Goal: Information Seeking & Learning: Learn about a topic

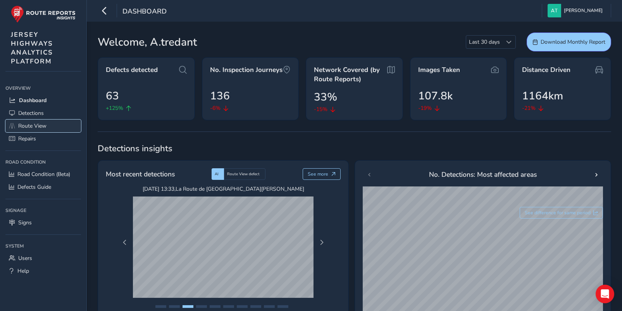
click at [29, 124] on span "Route View" at bounding box center [32, 125] width 28 height 7
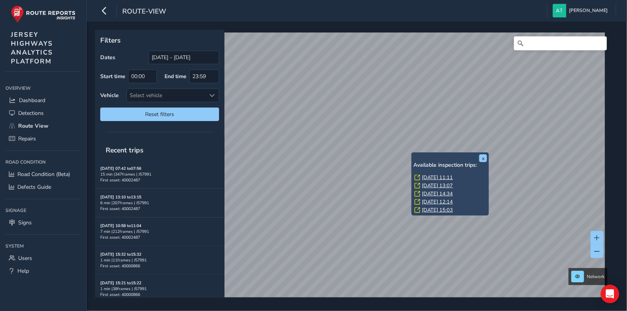
click at [435, 178] on link "[DATE] 11:11" at bounding box center [437, 177] width 31 height 7
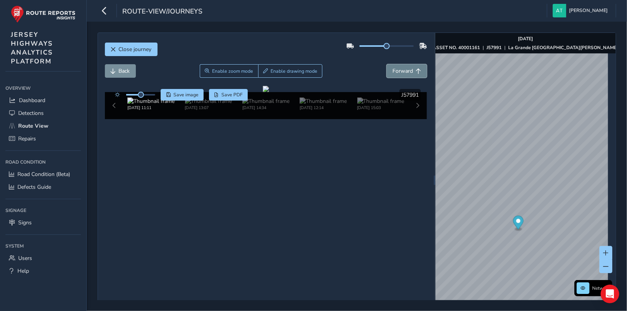
click at [405, 68] on span "Forward" at bounding box center [403, 70] width 21 height 7
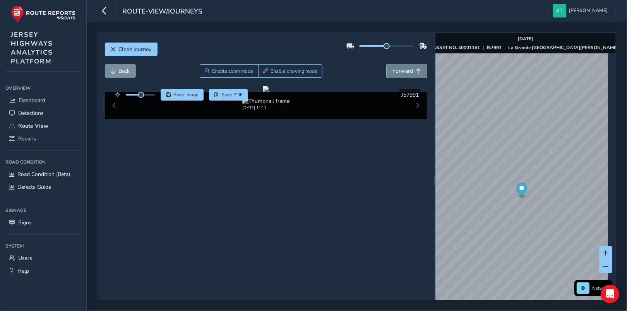
click at [405, 68] on span "Forward" at bounding box center [403, 70] width 21 height 7
click at [125, 70] on span "Back" at bounding box center [124, 70] width 11 height 7
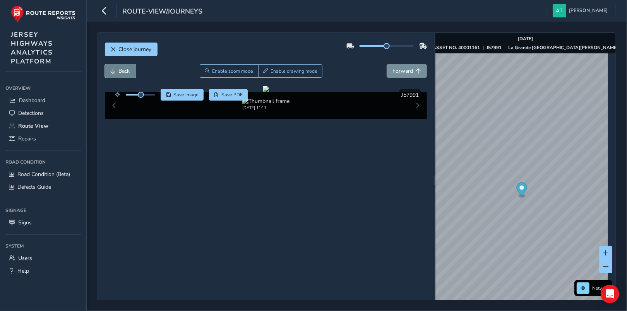
click at [125, 70] on span "Back" at bounding box center [124, 70] width 11 height 7
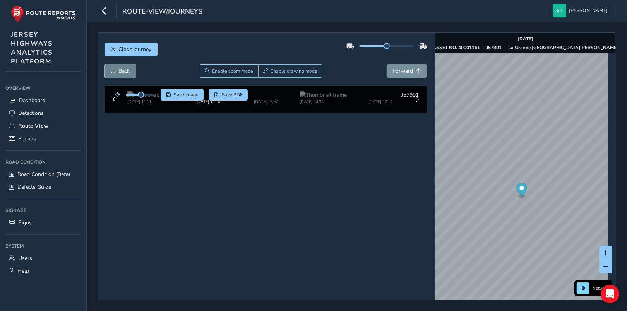
click at [125, 70] on span "Back" at bounding box center [124, 70] width 11 height 7
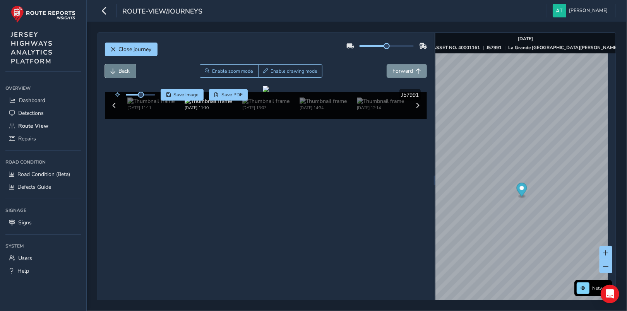
click at [125, 70] on span "Back" at bounding box center [124, 70] width 11 height 7
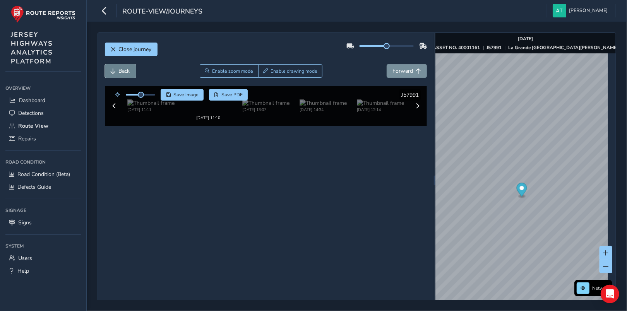
click at [125, 70] on span "Back" at bounding box center [124, 70] width 11 height 7
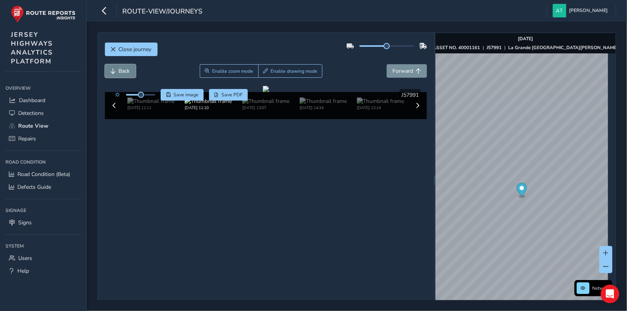
click at [125, 70] on span "Back" at bounding box center [124, 70] width 11 height 7
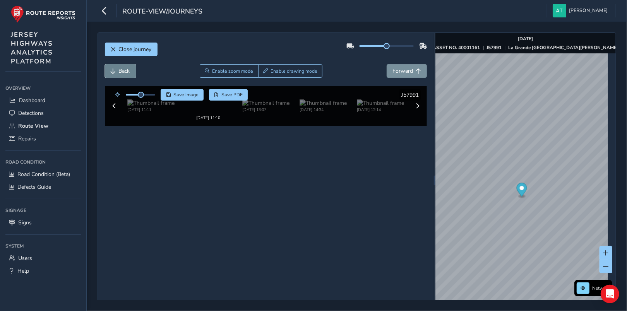
click at [125, 70] on span "Back" at bounding box center [124, 70] width 11 height 7
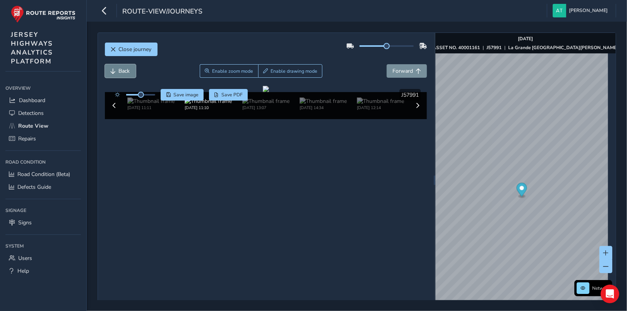
click at [125, 70] on span "Back" at bounding box center [124, 70] width 11 height 7
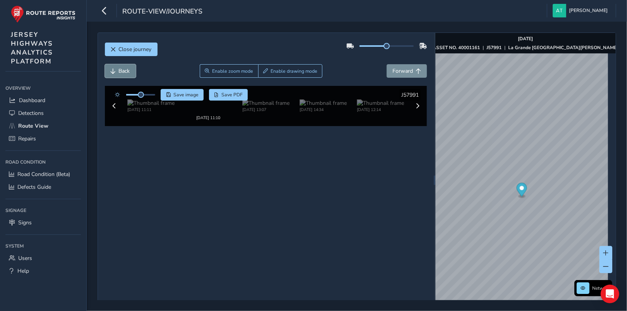
click at [125, 70] on span "Back" at bounding box center [124, 70] width 11 height 7
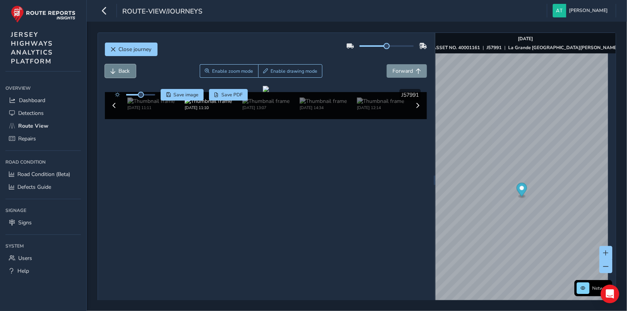
click at [125, 70] on span "Back" at bounding box center [124, 70] width 11 height 7
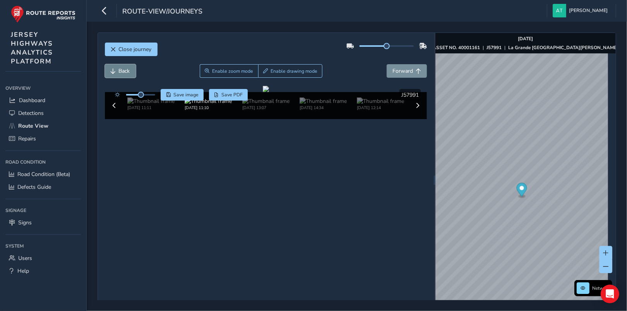
click at [125, 70] on span "Back" at bounding box center [124, 70] width 11 height 7
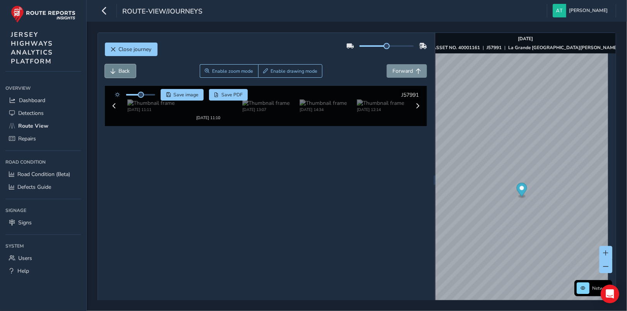
click at [125, 70] on span "Back" at bounding box center [124, 70] width 11 height 7
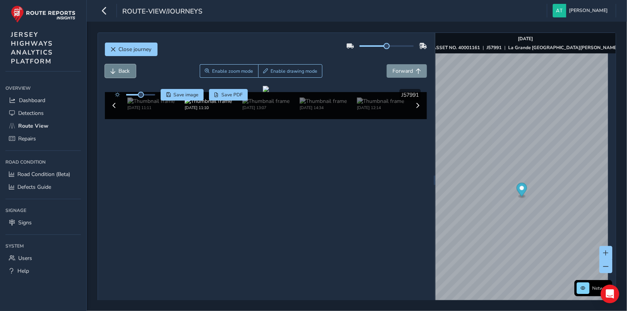
click at [125, 70] on span "Back" at bounding box center [124, 70] width 11 height 7
click at [126, 70] on span "Back" at bounding box center [124, 70] width 11 height 7
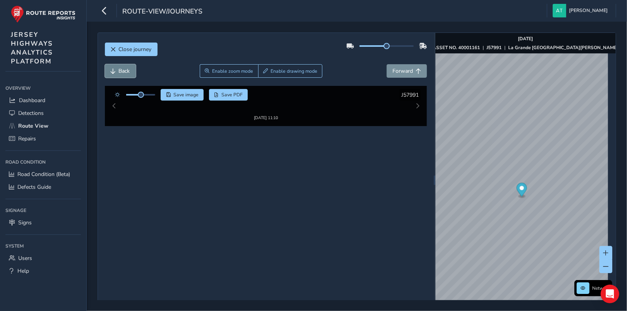
click at [126, 70] on span "Back" at bounding box center [124, 70] width 11 height 7
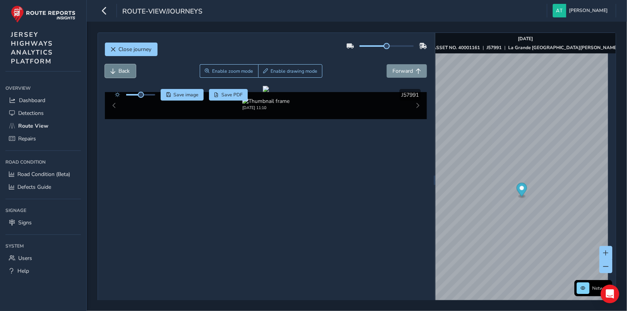
click at [126, 70] on span "Back" at bounding box center [124, 70] width 11 height 7
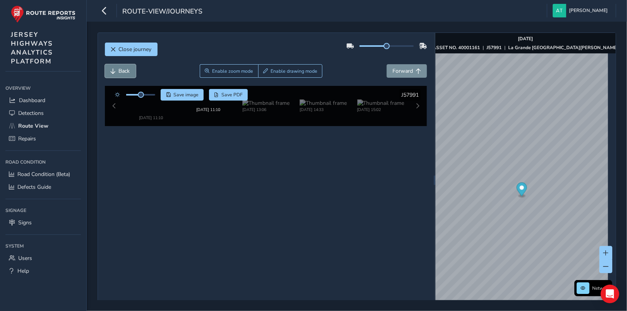
click at [126, 70] on span "Back" at bounding box center [124, 70] width 11 height 7
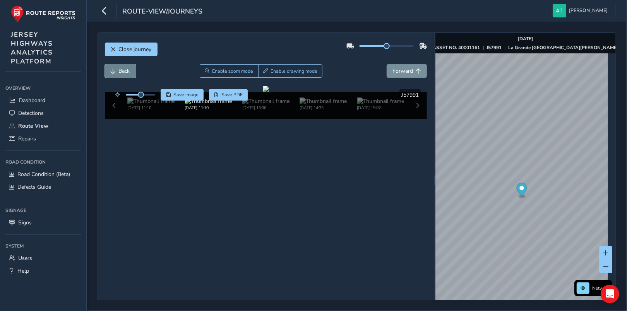
click at [126, 70] on span "Back" at bounding box center [124, 70] width 11 height 7
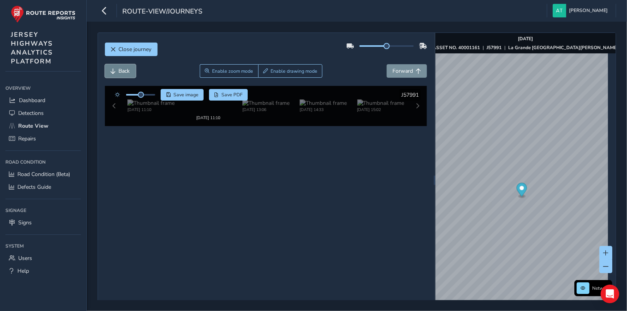
click at [126, 70] on span "Back" at bounding box center [124, 70] width 11 height 7
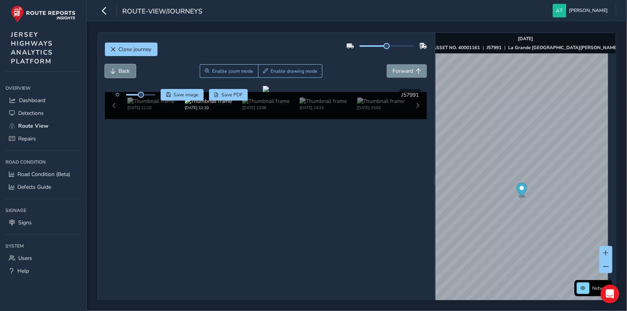
click at [126, 70] on span "Back" at bounding box center [124, 70] width 11 height 7
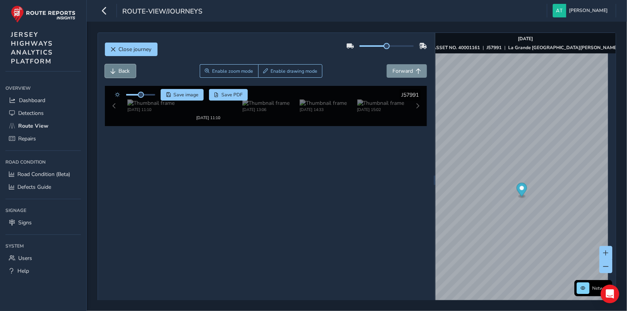
click at [126, 70] on span "Back" at bounding box center [124, 70] width 11 height 7
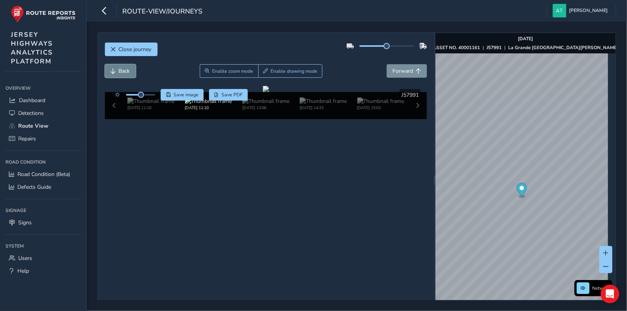
click at [126, 70] on span "Back" at bounding box center [124, 70] width 11 height 7
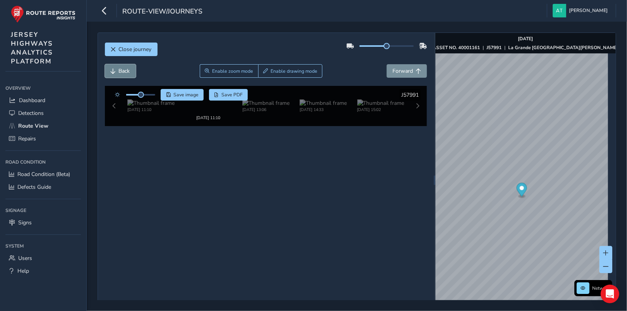
click at [126, 70] on span "Back" at bounding box center [124, 70] width 11 height 7
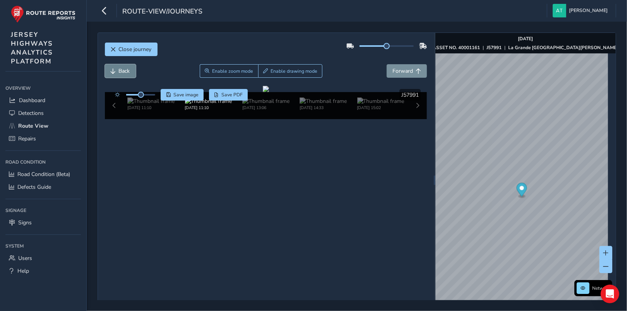
click at [126, 70] on span "Back" at bounding box center [124, 70] width 11 height 7
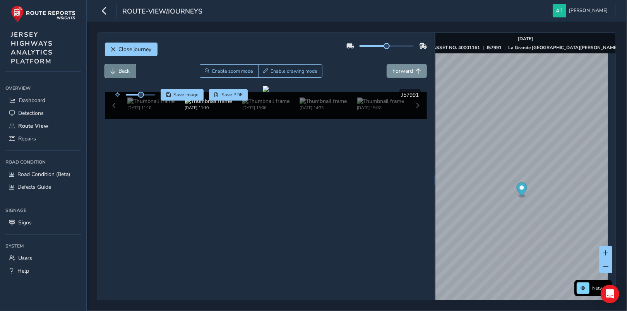
click at [126, 70] on span "Back" at bounding box center [124, 70] width 11 height 7
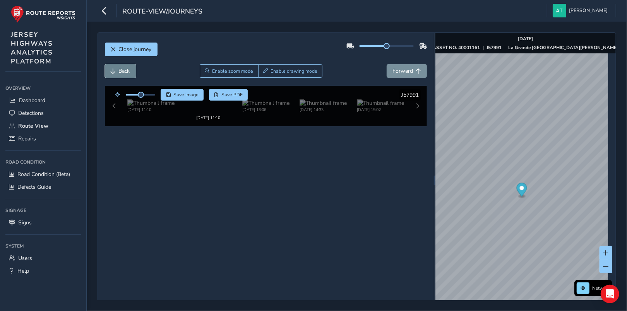
click at [126, 70] on span "Back" at bounding box center [124, 70] width 11 height 7
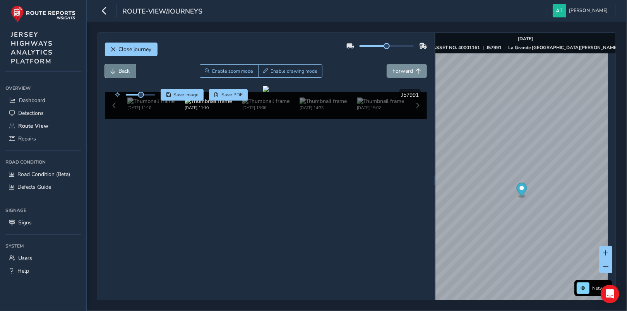
click at [126, 70] on span "Back" at bounding box center [124, 70] width 11 height 7
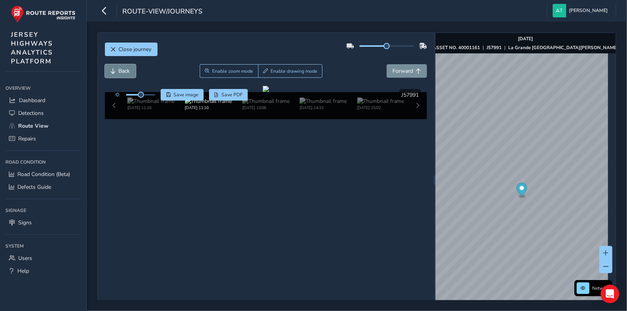
click at [126, 70] on span "Back" at bounding box center [124, 70] width 11 height 7
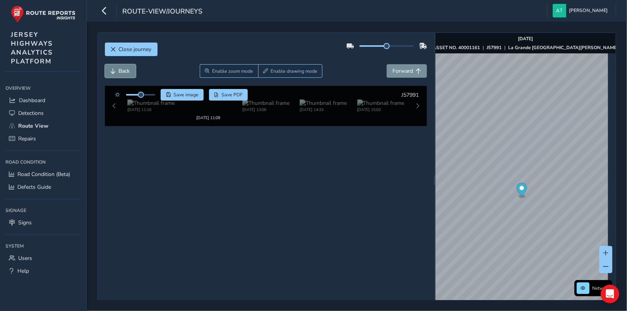
click at [126, 70] on span "Back" at bounding box center [124, 70] width 11 height 7
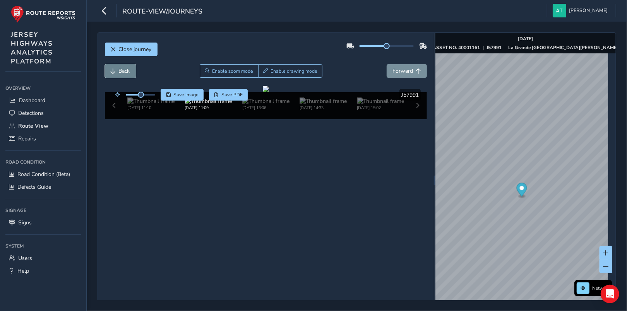
click at [126, 70] on span "Back" at bounding box center [124, 70] width 11 height 7
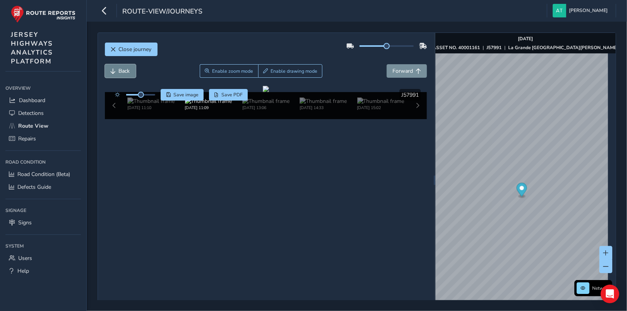
click at [126, 70] on span "Back" at bounding box center [124, 70] width 11 height 7
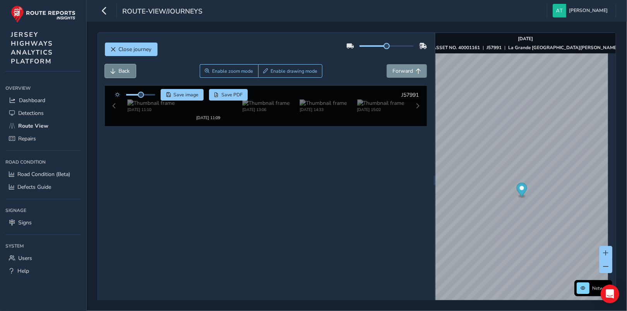
click at [126, 70] on span "Back" at bounding box center [124, 70] width 11 height 7
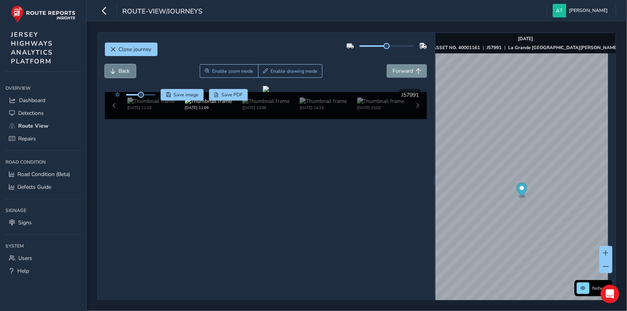
click at [126, 70] on span "Back" at bounding box center [124, 70] width 11 height 7
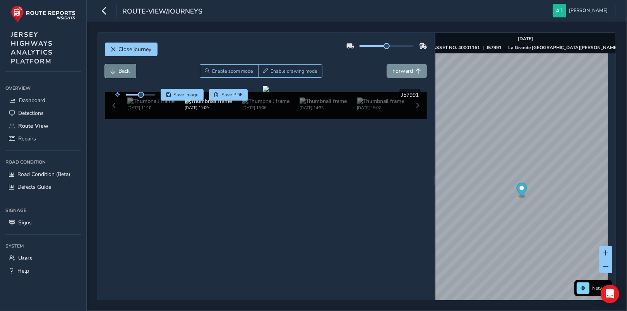
click at [126, 70] on span "Back" at bounding box center [124, 70] width 11 height 7
click at [127, 70] on span "Back" at bounding box center [124, 70] width 11 height 7
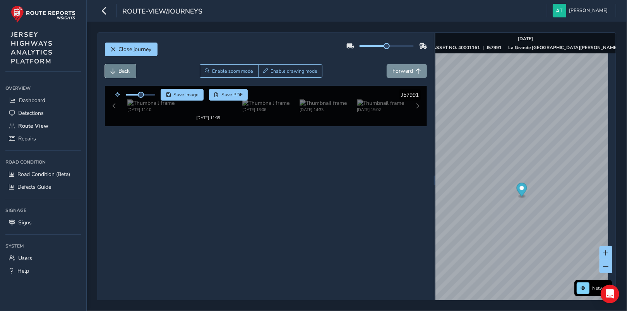
click at [127, 70] on span "Back" at bounding box center [124, 70] width 11 height 7
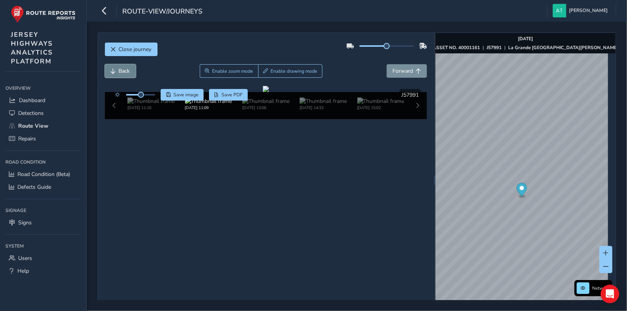
click at [128, 72] on span "Back" at bounding box center [124, 70] width 11 height 7
click at [129, 72] on span "Back" at bounding box center [124, 70] width 11 height 7
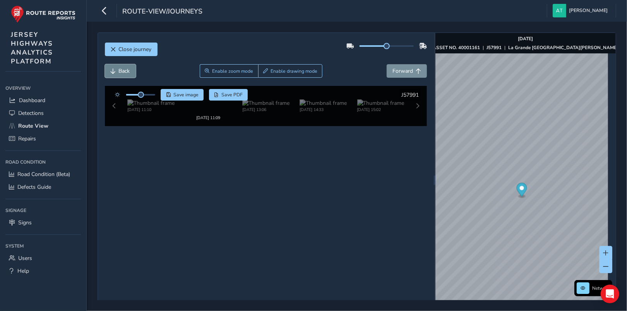
click at [129, 72] on span "Back" at bounding box center [124, 70] width 11 height 7
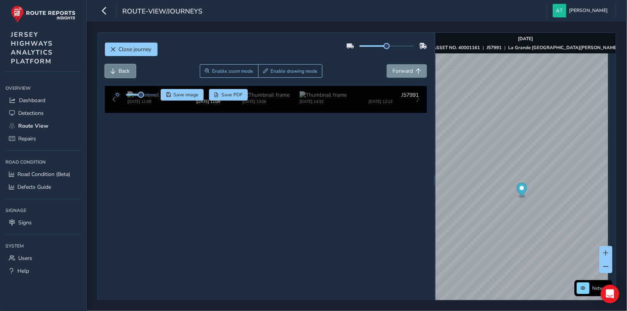
click at [128, 70] on span "Back" at bounding box center [124, 70] width 11 height 7
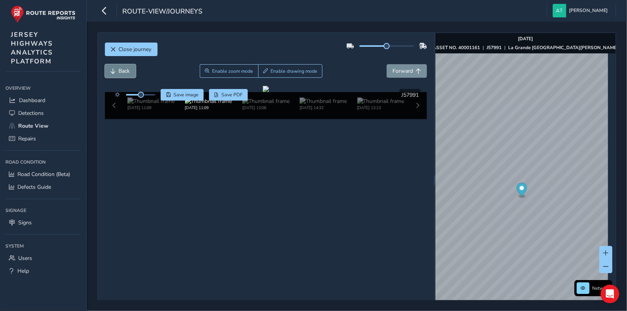
click at [128, 70] on span "Back" at bounding box center [124, 70] width 11 height 7
click at [127, 70] on span "Back" at bounding box center [124, 70] width 11 height 7
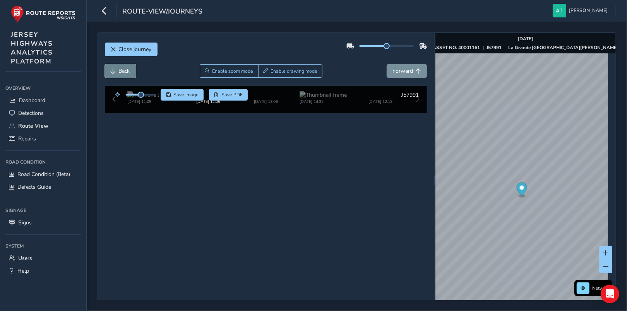
click at [127, 70] on span "Back" at bounding box center [124, 70] width 11 height 7
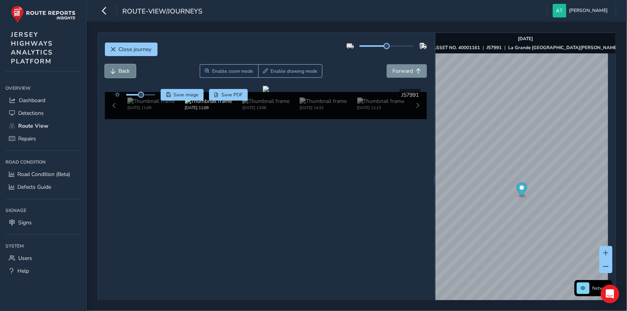
click at [127, 70] on span "Back" at bounding box center [124, 70] width 11 height 7
click at [403, 69] on span "Forward" at bounding box center [403, 70] width 21 height 7
click at [402, 68] on span "Forward" at bounding box center [403, 70] width 21 height 7
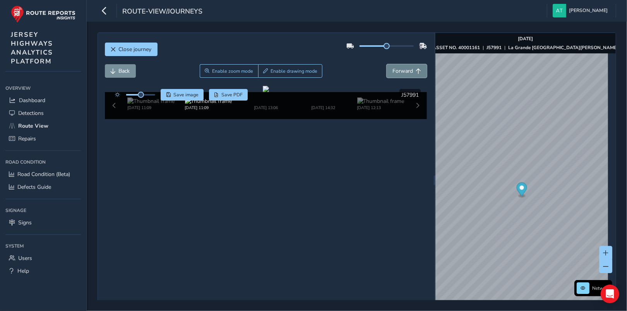
click at [402, 68] on span "Forward" at bounding box center [403, 70] width 21 height 7
click at [129, 72] on span "Back" at bounding box center [124, 70] width 11 height 7
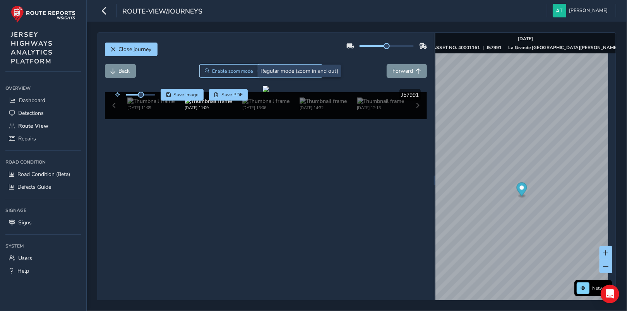
click at [233, 70] on span "Enable zoom mode" at bounding box center [232, 71] width 41 height 6
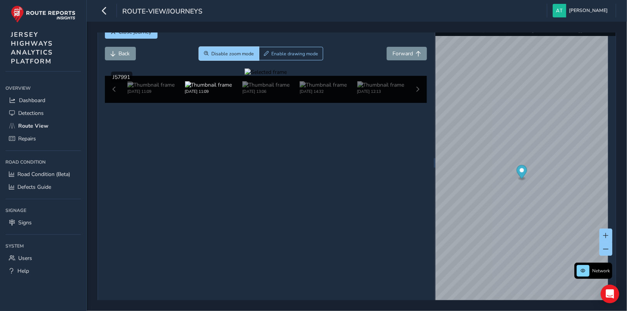
scroll to position [27, 0]
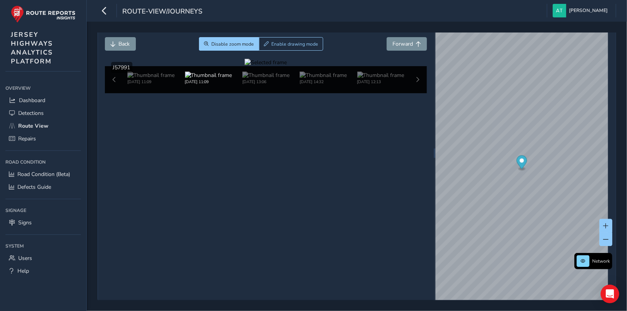
click at [254, 66] on div at bounding box center [266, 62] width 42 height 7
click at [407, 43] on span "Forward" at bounding box center [403, 43] width 21 height 7
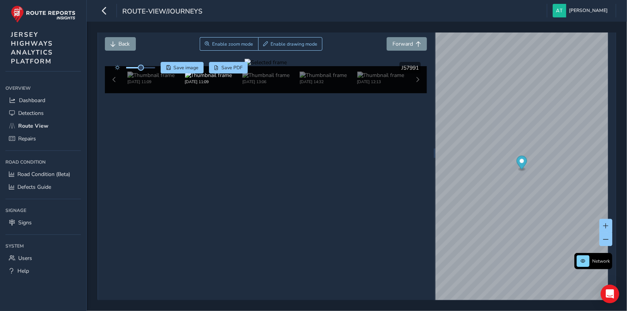
click at [245, 66] on div at bounding box center [266, 62] width 42 height 7
click at [406, 41] on span "Forward" at bounding box center [403, 43] width 21 height 7
click at [248, 66] on div at bounding box center [266, 62] width 42 height 7
click at [126, 44] on span "Back" at bounding box center [124, 43] width 11 height 7
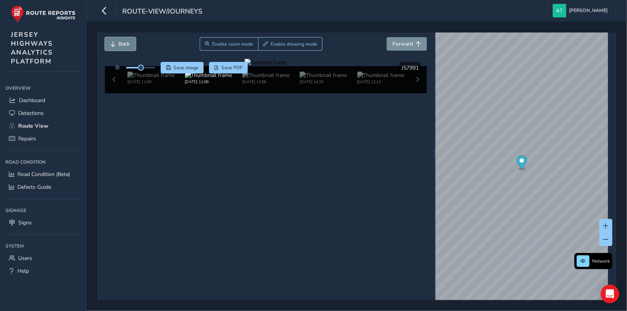
click at [126, 44] on span "Back" at bounding box center [124, 43] width 11 height 7
click at [249, 66] on div at bounding box center [266, 62] width 42 height 7
click at [231, 43] on span "Enable zoom mode" at bounding box center [232, 44] width 41 height 6
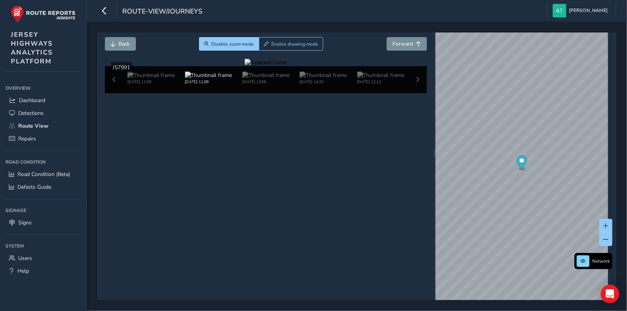
drag, startPoint x: 267, startPoint y: 179, endPoint x: 252, endPoint y: 173, distance: 16.1
click at [274, 66] on div at bounding box center [266, 62] width 42 height 7
click at [600, 65] on button "x" at bounding box center [600, 65] width 8 height 8
click at [271, 44] on span "Enable drawing mode" at bounding box center [294, 44] width 47 height 6
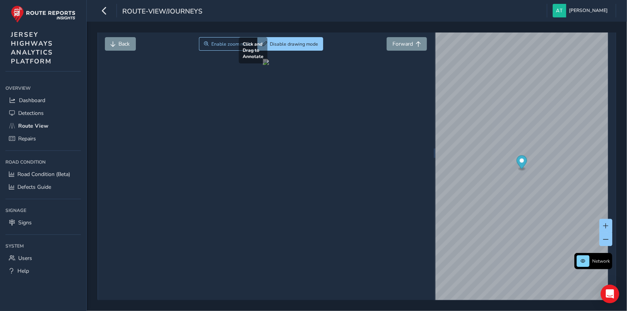
drag, startPoint x: 239, startPoint y: 167, endPoint x: 232, endPoint y: 182, distance: 17.0
click at [263, 65] on div at bounding box center [266, 62] width 6 height 6
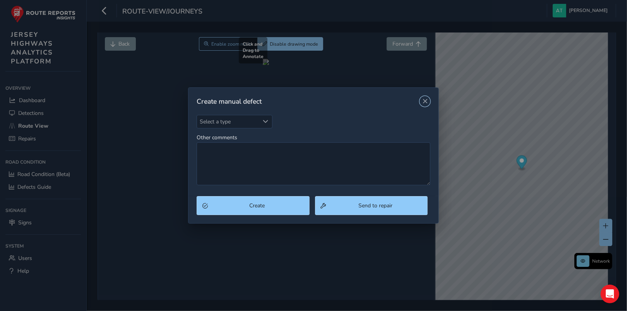
drag, startPoint x: 428, startPoint y: 98, endPoint x: 421, endPoint y: 102, distance: 8.5
click at [428, 99] on button "Close" at bounding box center [425, 101] width 11 height 11
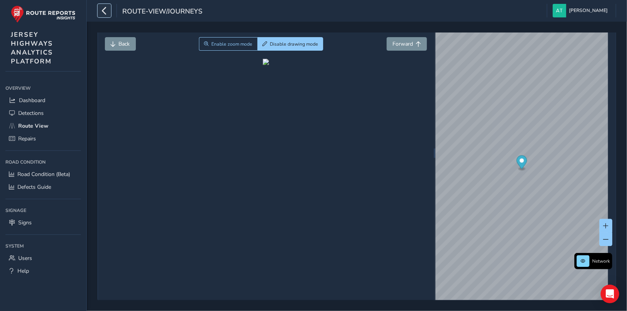
click at [104, 9] on icon "button" at bounding box center [104, 11] width 8 height 14
